Goal: Find specific page/section: Find specific page/section

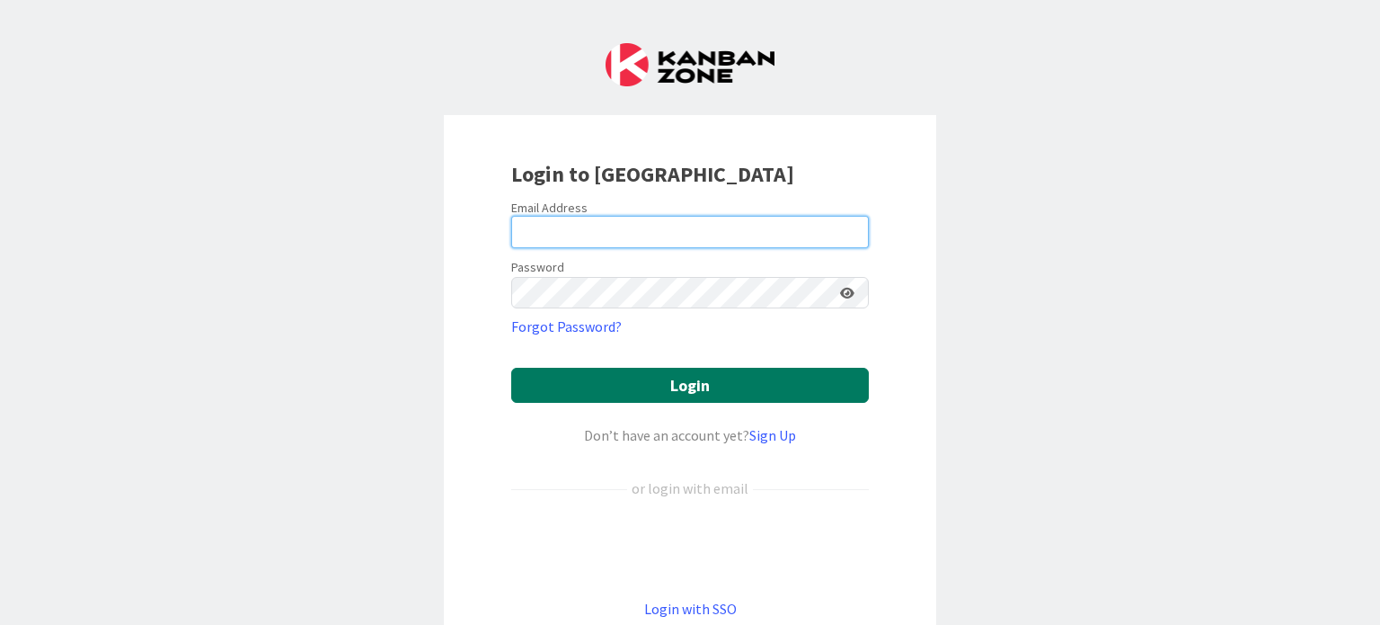
type input "[PERSON_NAME][EMAIL_ADDRESS][PERSON_NAME][DOMAIN_NAME]"
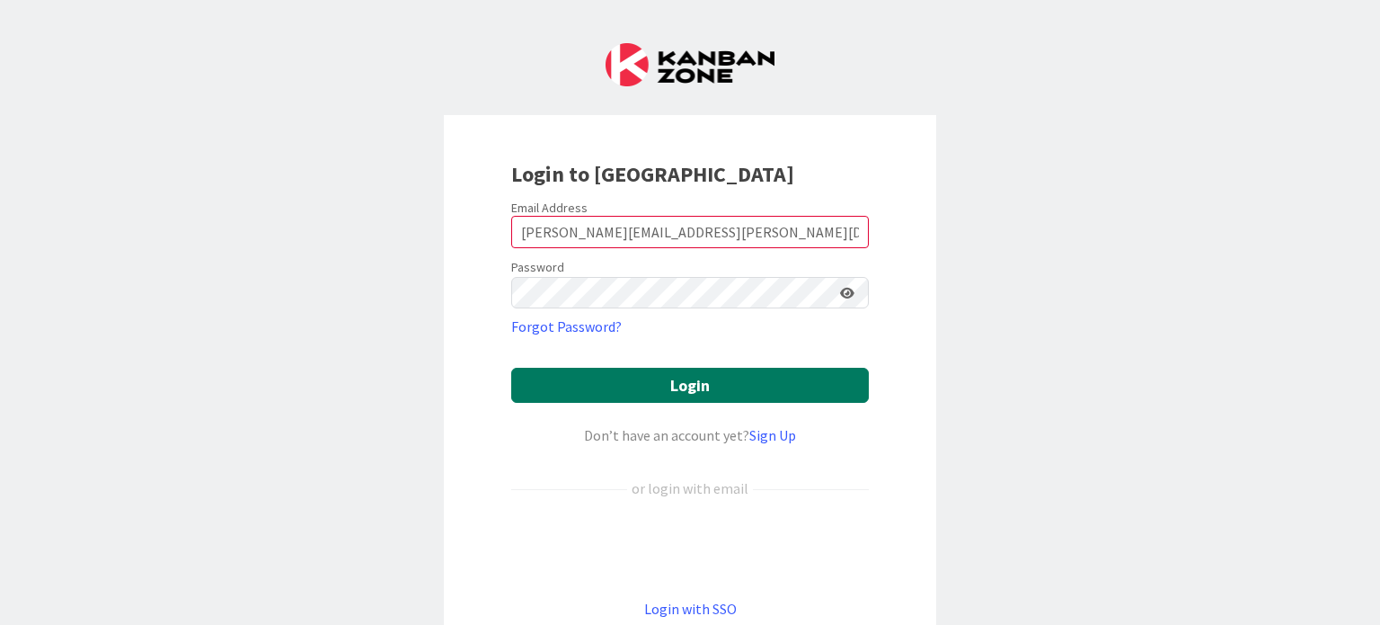
click at [633, 372] on button "Login" at bounding box center [690, 385] width 358 height 35
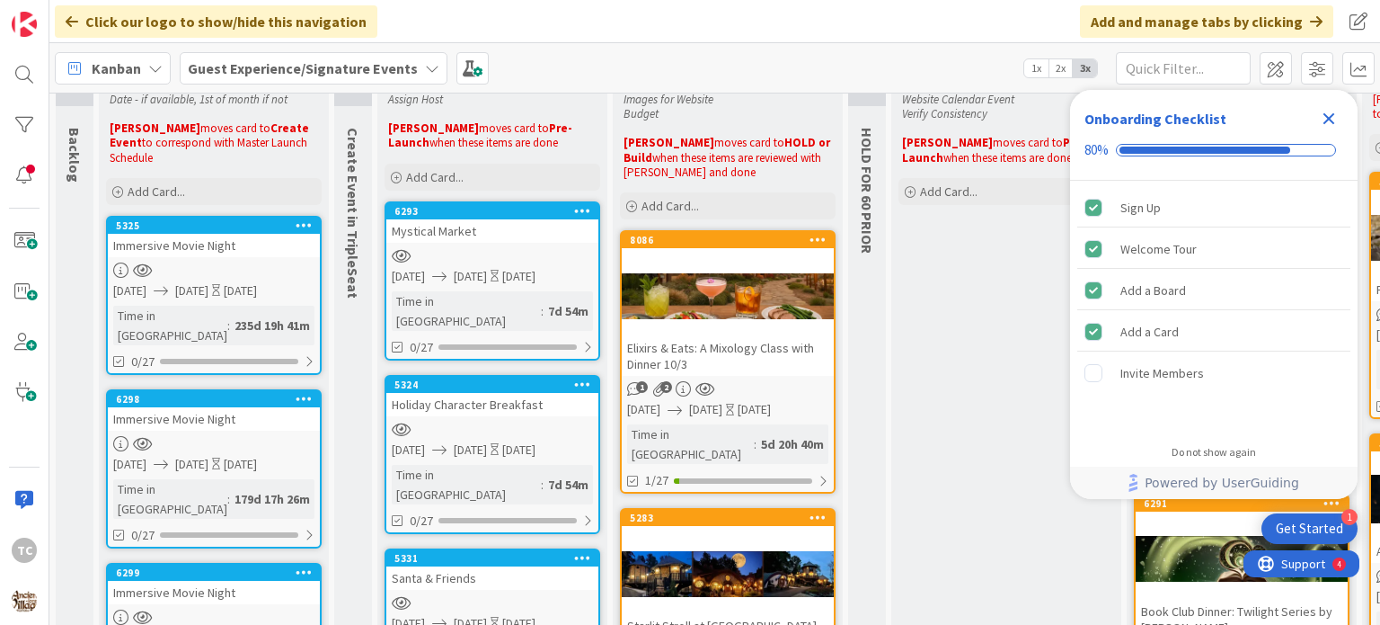
click at [1336, 118] on icon "Close Checklist" at bounding box center [1329, 119] width 22 height 22
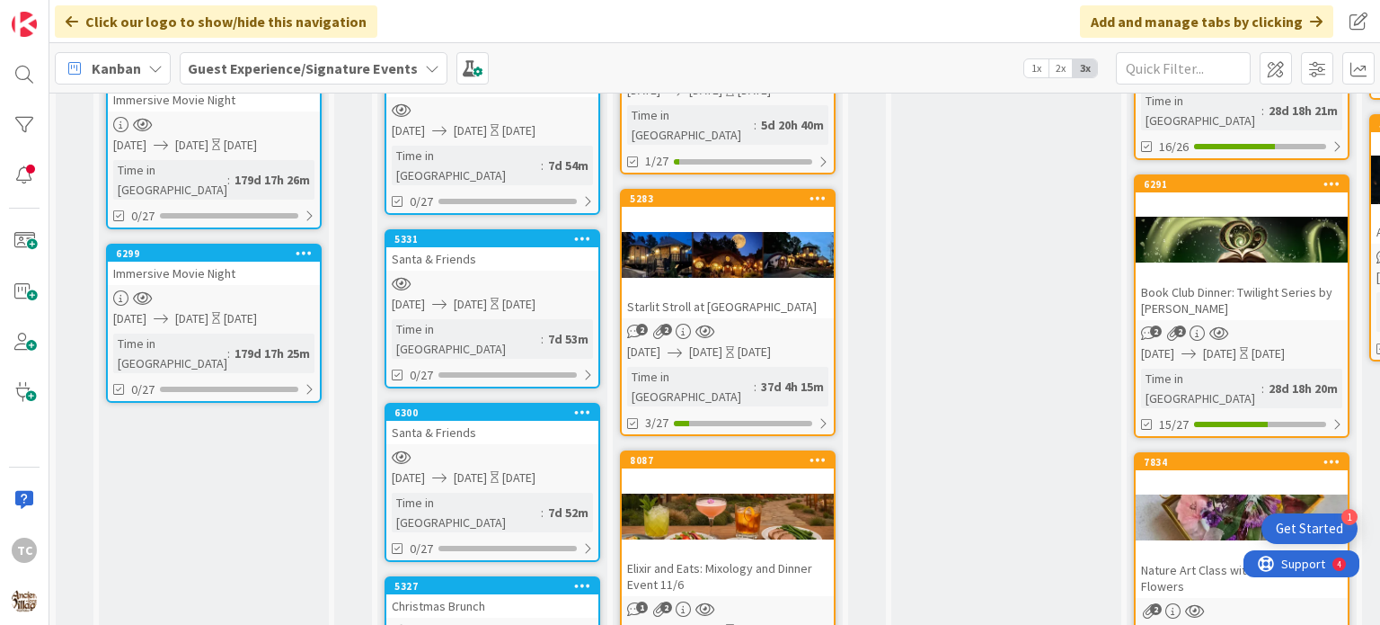
scroll to position [449, 0]
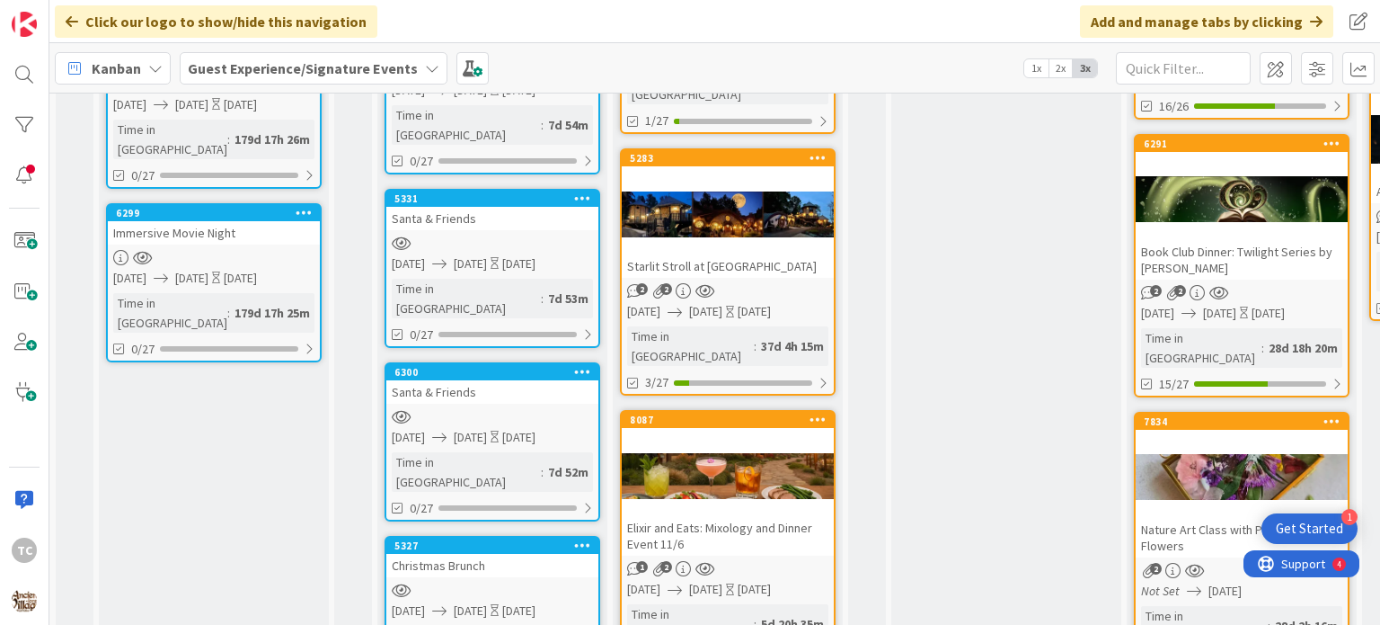
click at [739, 226] on div at bounding box center [728, 213] width 212 height 81
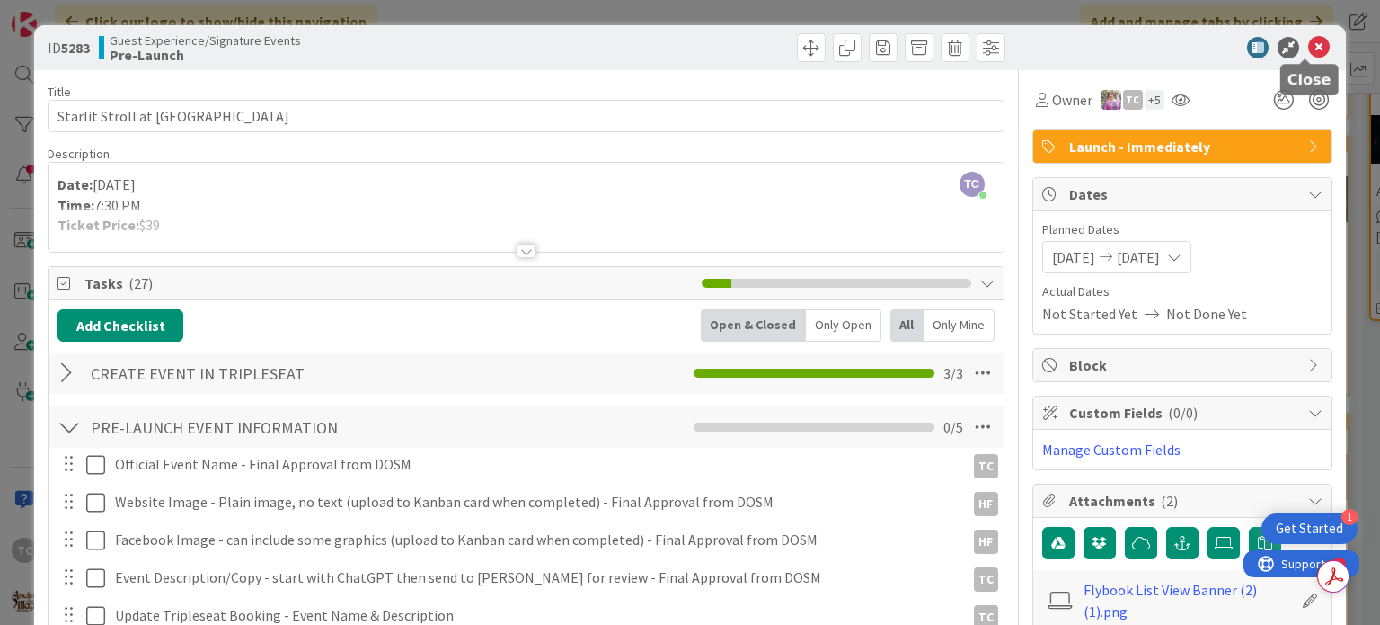
click at [1309, 39] on icon at bounding box center [1320, 48] width 22 height 22
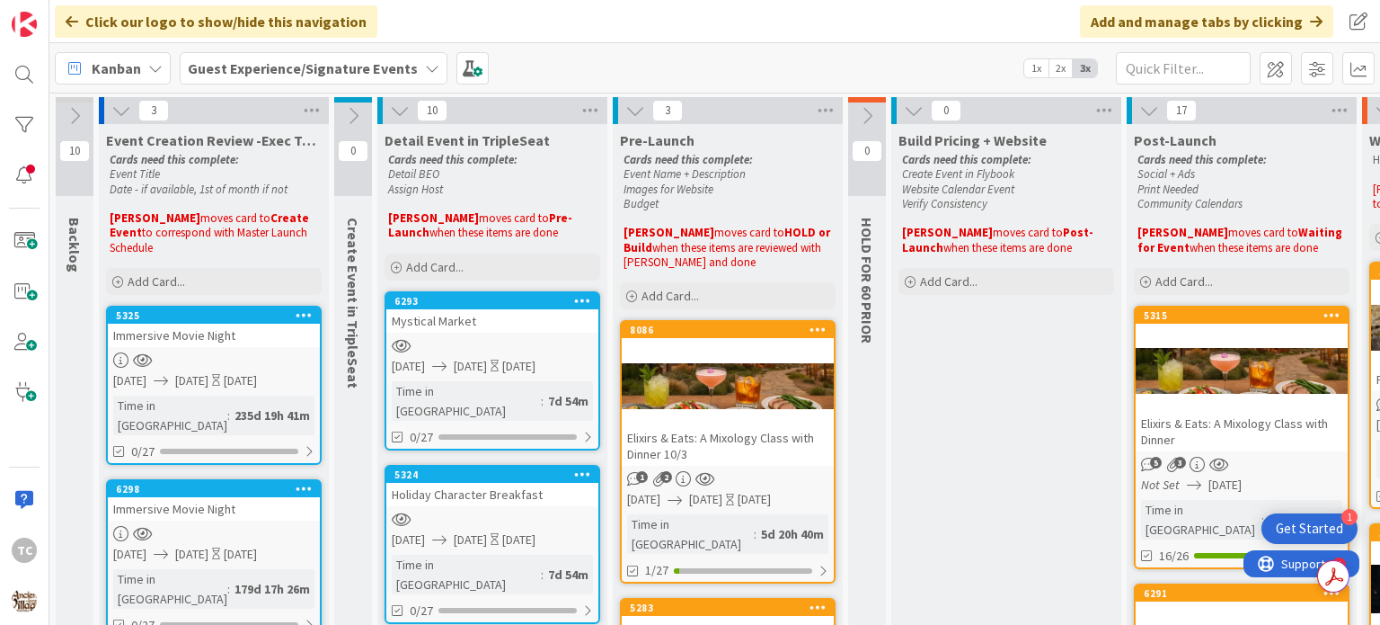
click at [697, 342] on div "8086 Elixirs & Eats: A Mixology Class with Dinner 10/3" at bounding box center [728, 394] width 212 height 144
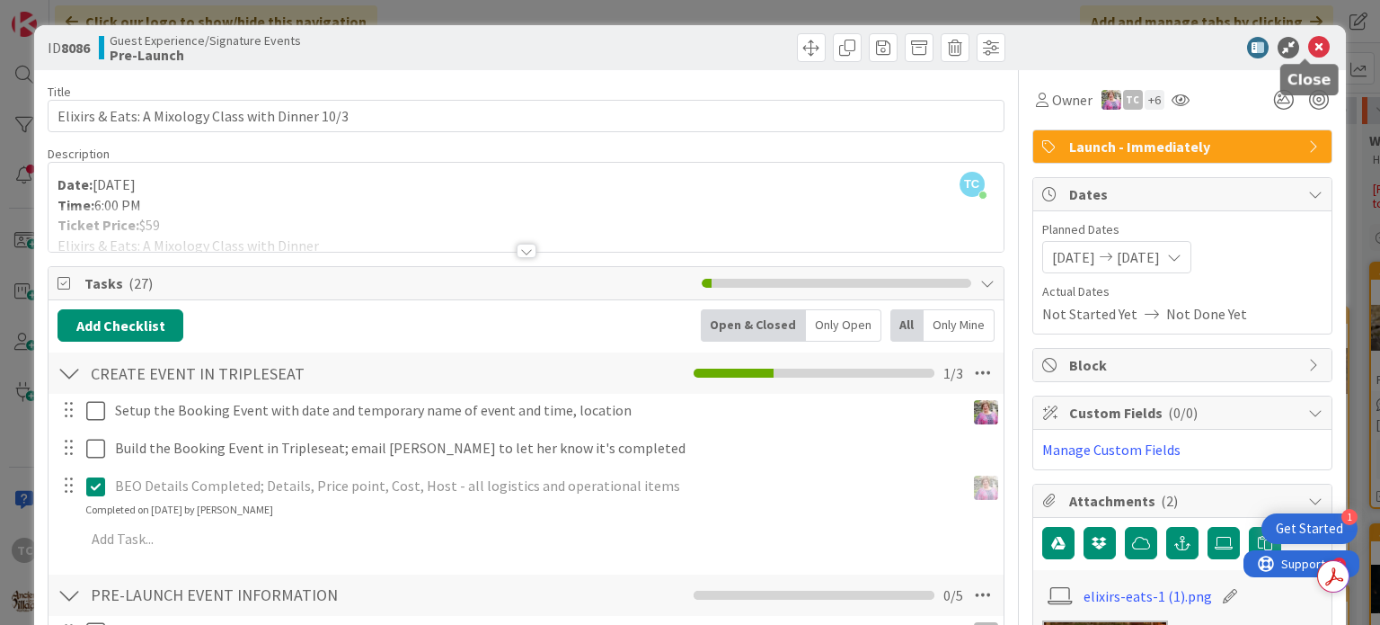
click at [1309, 42] on icon at bounding box center [1320, 48] width 22 height 22
